Goal: Find specific page/section

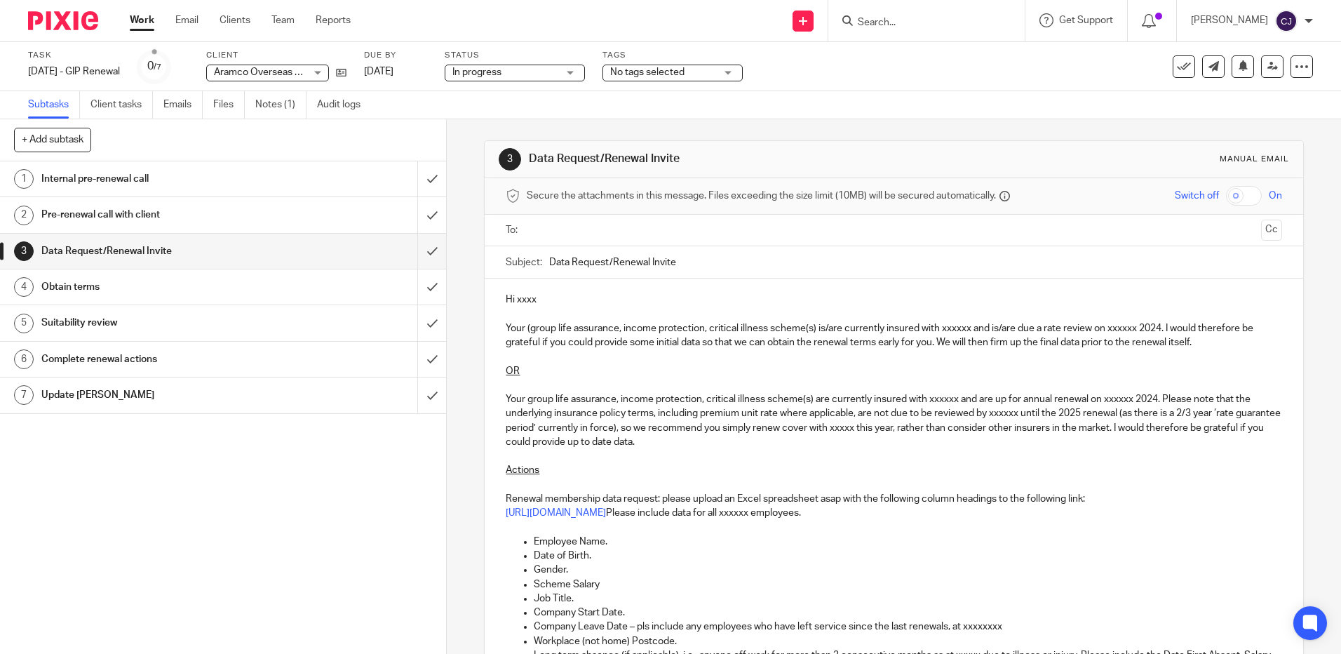
scroll to position [351, 0]
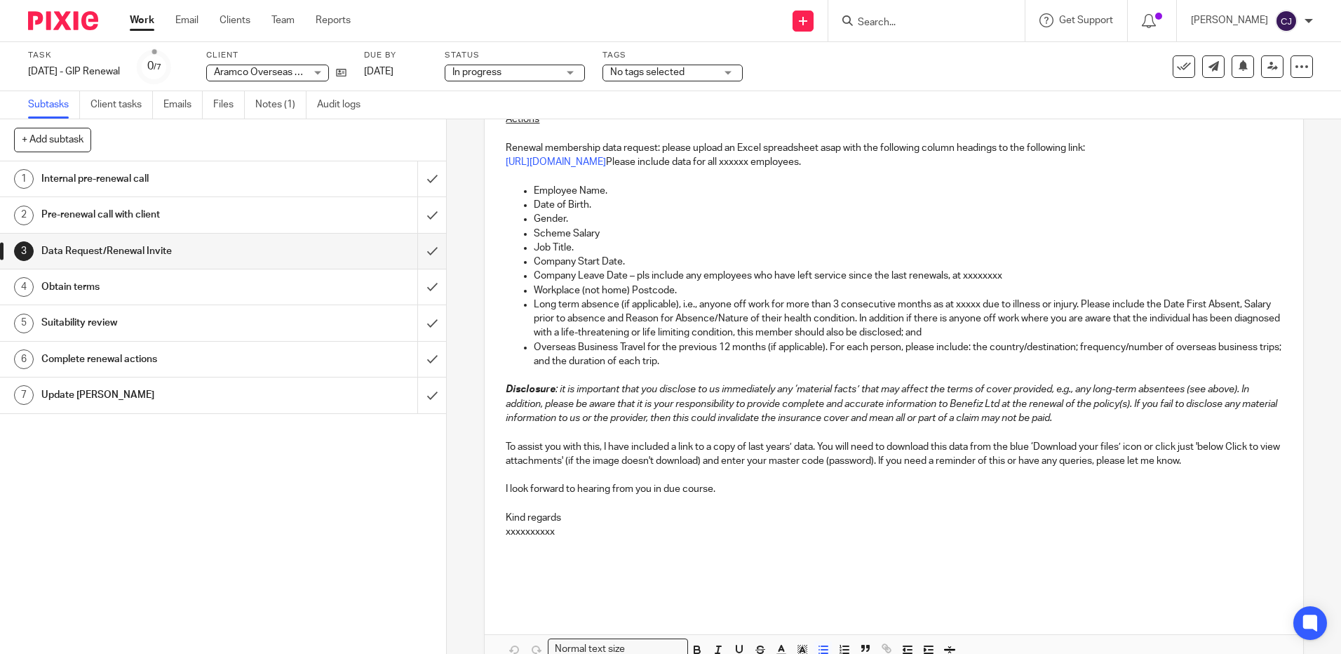
click at [911, 319] on p "Long term absence (if applicable), i.e., anyone off work for more than 3 consec…" at bounding box center [908, 318] width 748 height 43
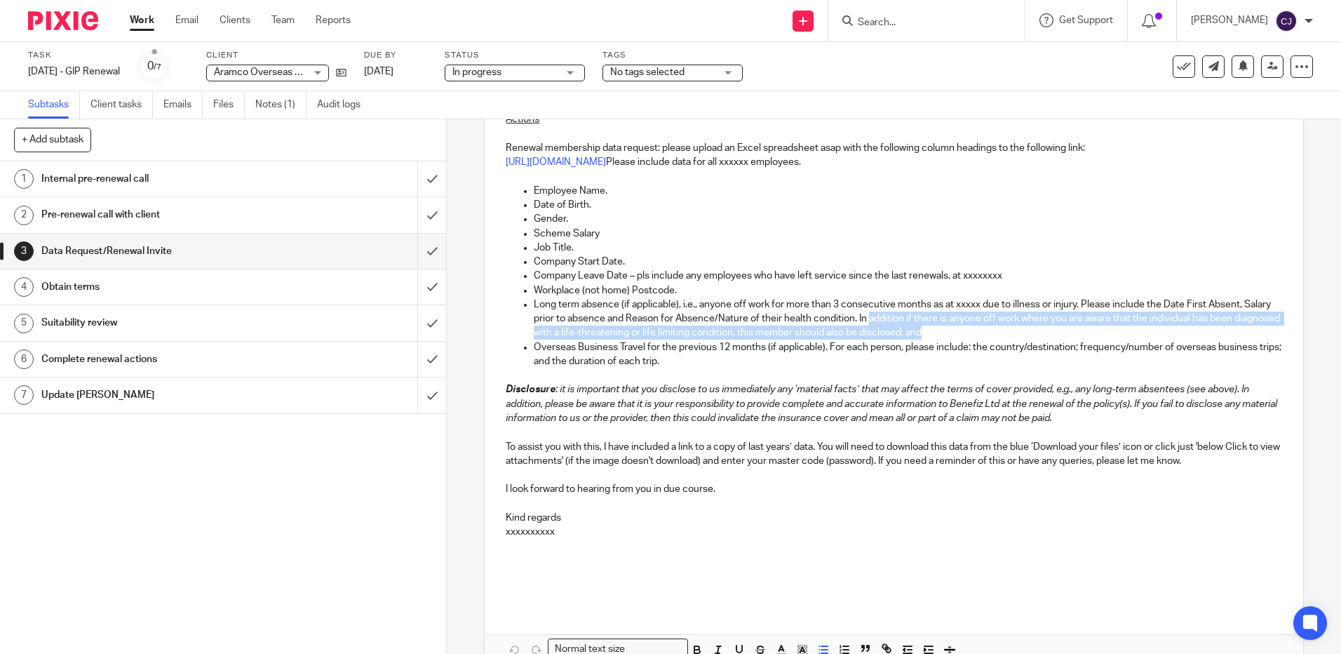
drag, startPoint x: 899, startPoint y: 317, endPoint x: 1059, endPoint y: 330, distance: 161.2
click at [1059, 330] on p "Long term absence (if applicable), i.e., anyone off work for more than 3 consec…" at bounding box center [908, 318] width 748 height 43
copy p "addition if there is anyone off work where you are aware that the individual ha…"
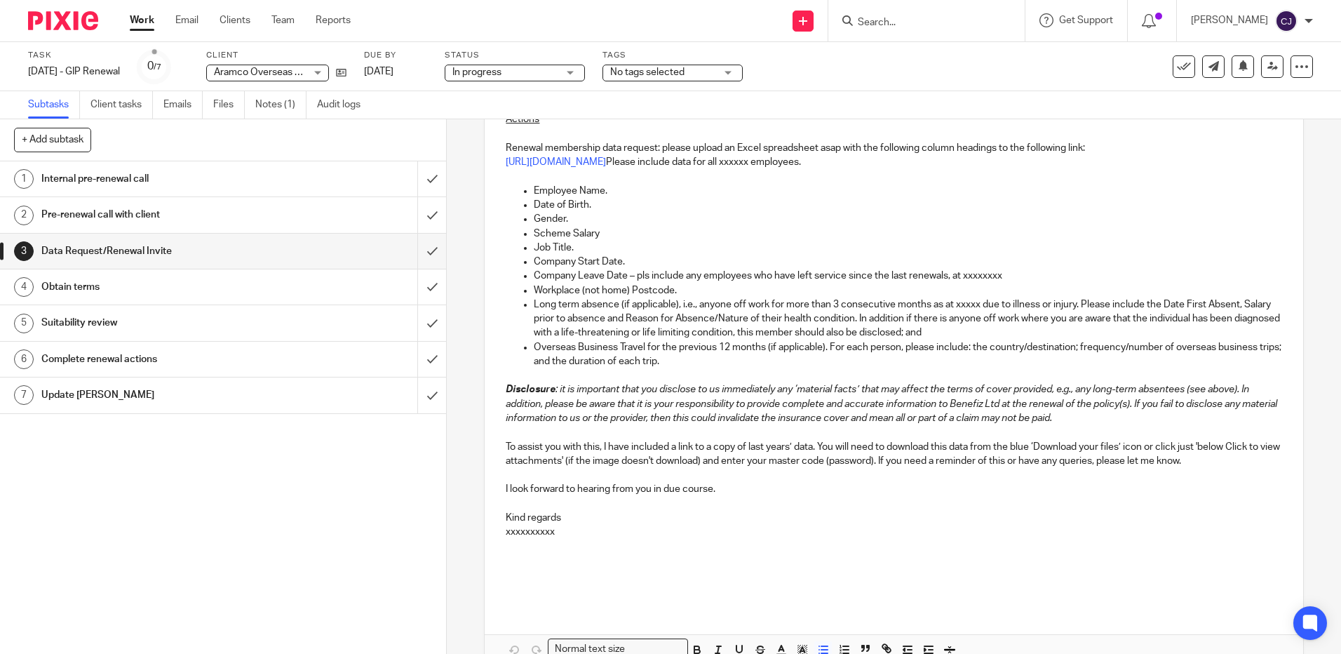
click at [930, 10] on div at bounding box center [927, 20] width 196 height 41
click at [916, 29] on form at bounding box center [931, 21] width 149 height 18
click at [888, 22] on input "Search" at bounding box center [920, 23] width 126 height 13
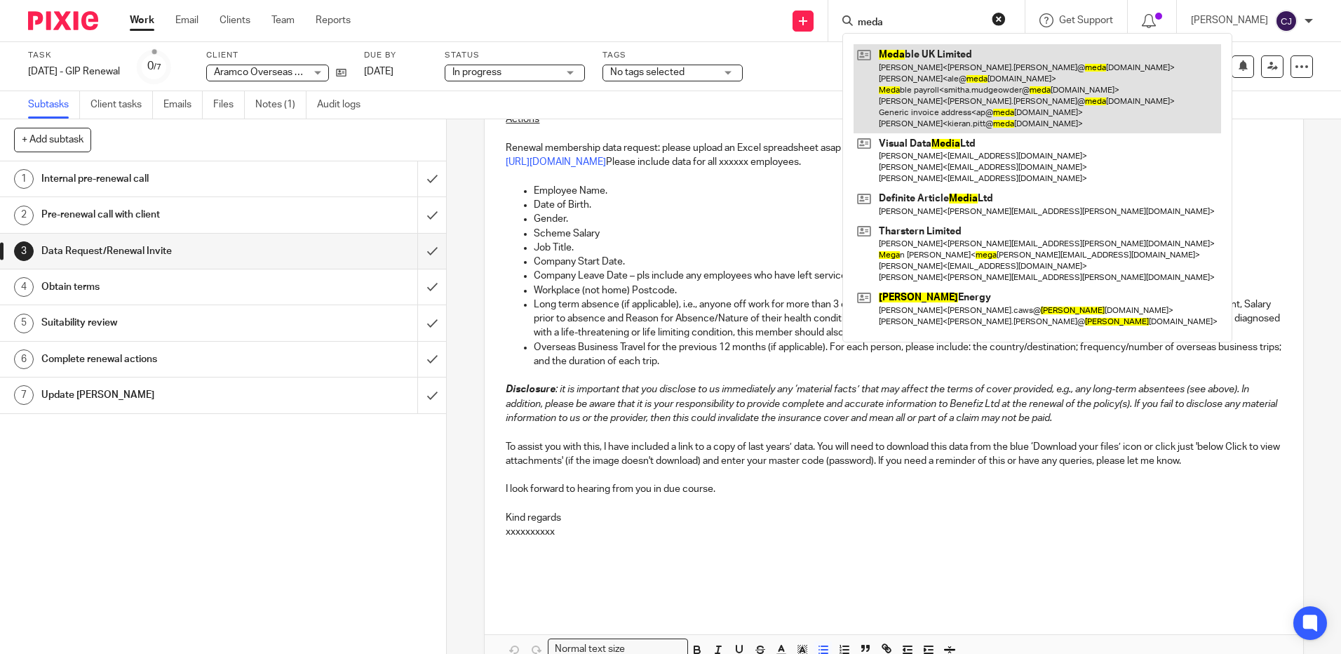
type input "meda"
click at [945, 69] on link at bounding box center [1038, 88] width 368 height 89
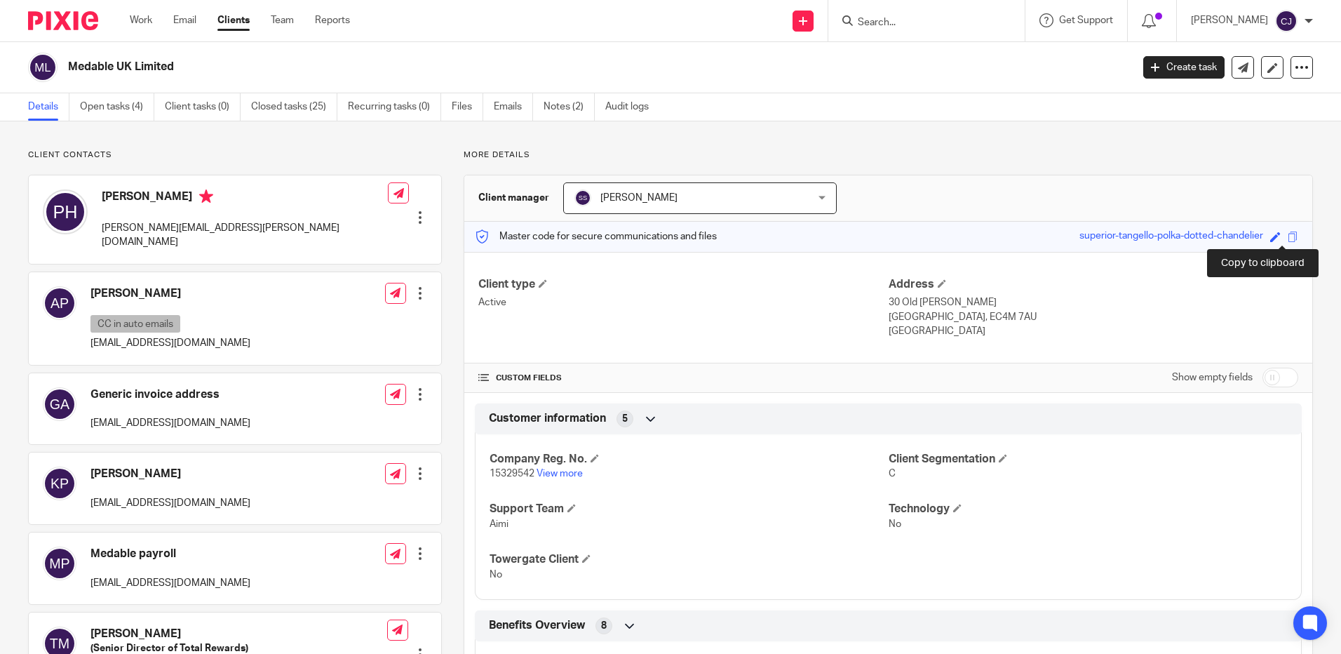
drag, startPoint x: 1284, startPoint y: 235, endPoint x: 1280, endPoint y: 241, distance: 7.2
click at [1288, 236] on span at bounding box center [1293, 237] width 11 height 11
